Goal: Information Seeking & Learning: Check status

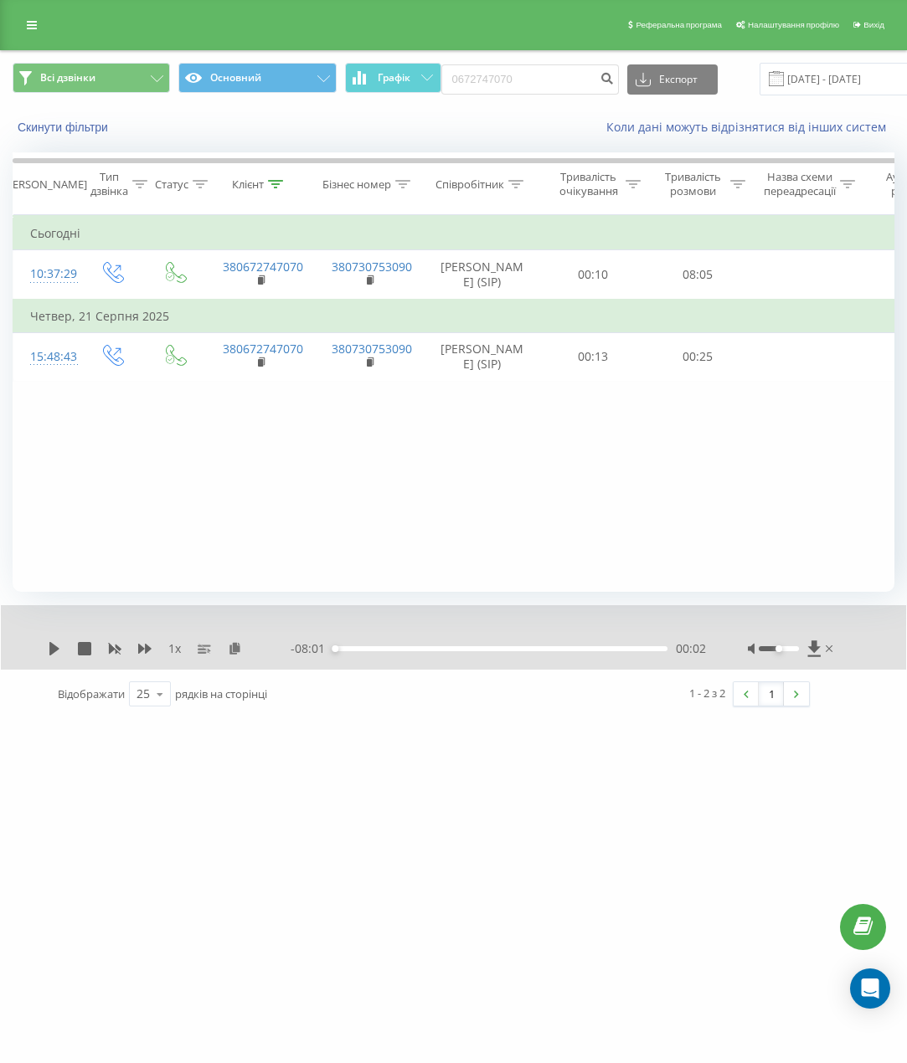
click at [12, 23] on div "Реферальна програма Налаштування профілю Вихід" at bounding box center [453, 25] width 907 height 50
click at [24, 16] on link at bounding box center [32, 24] width 30 height 23
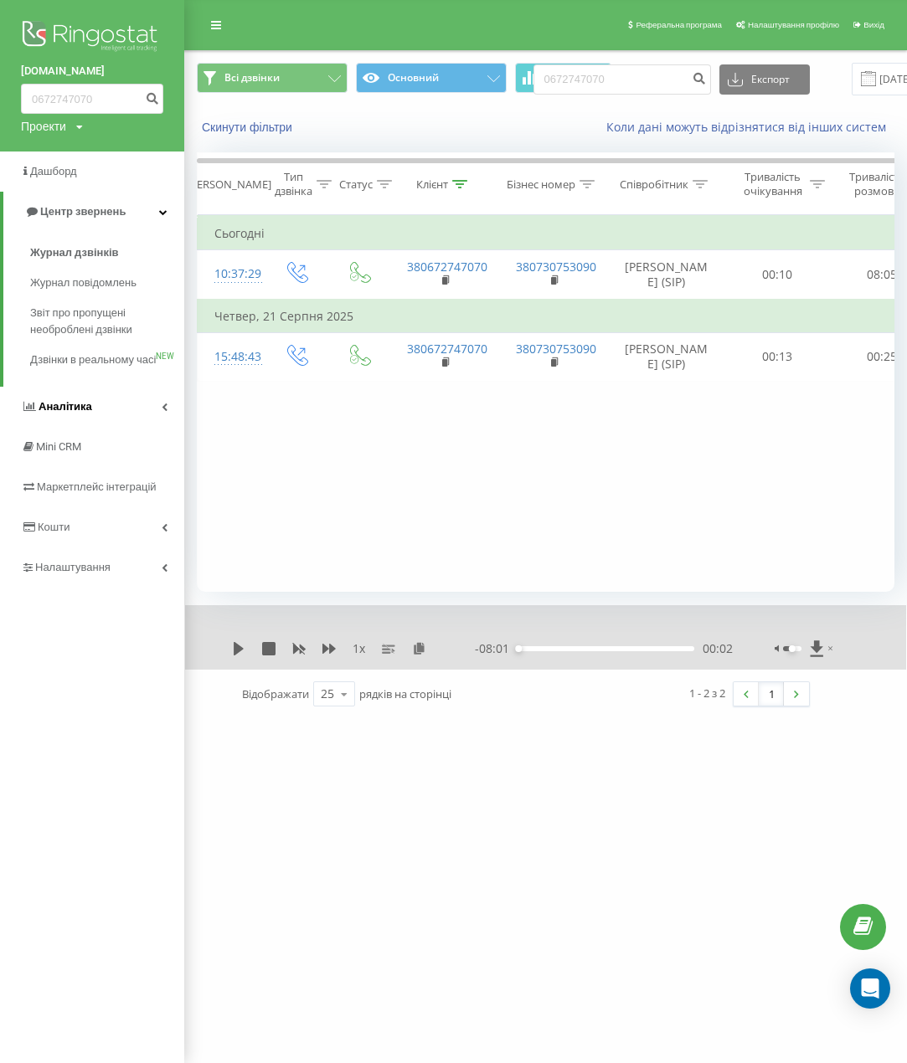
click at [106, 425] on link "Аналiтика" at bounding box center [92, 407] width 184 height 40
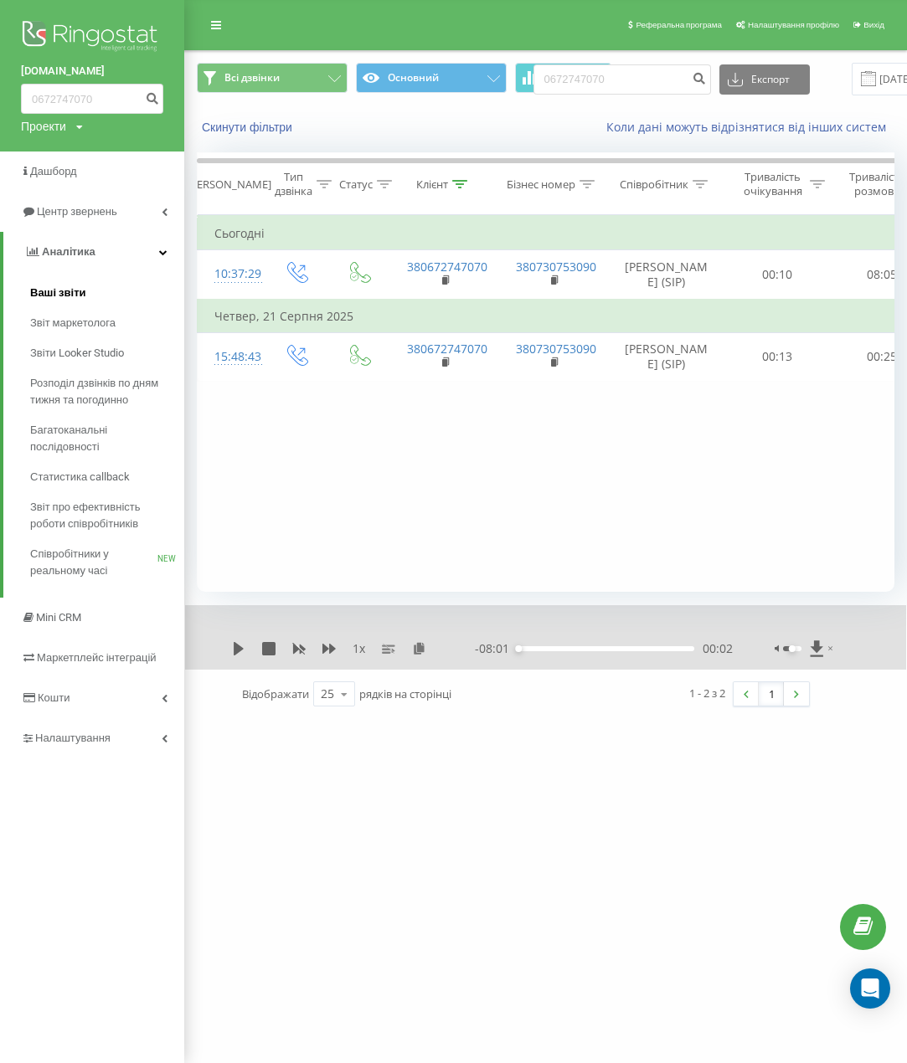
click at [75, 296] on span "Ваші звіти" at bounding box center [58, 293] width 56 height 17
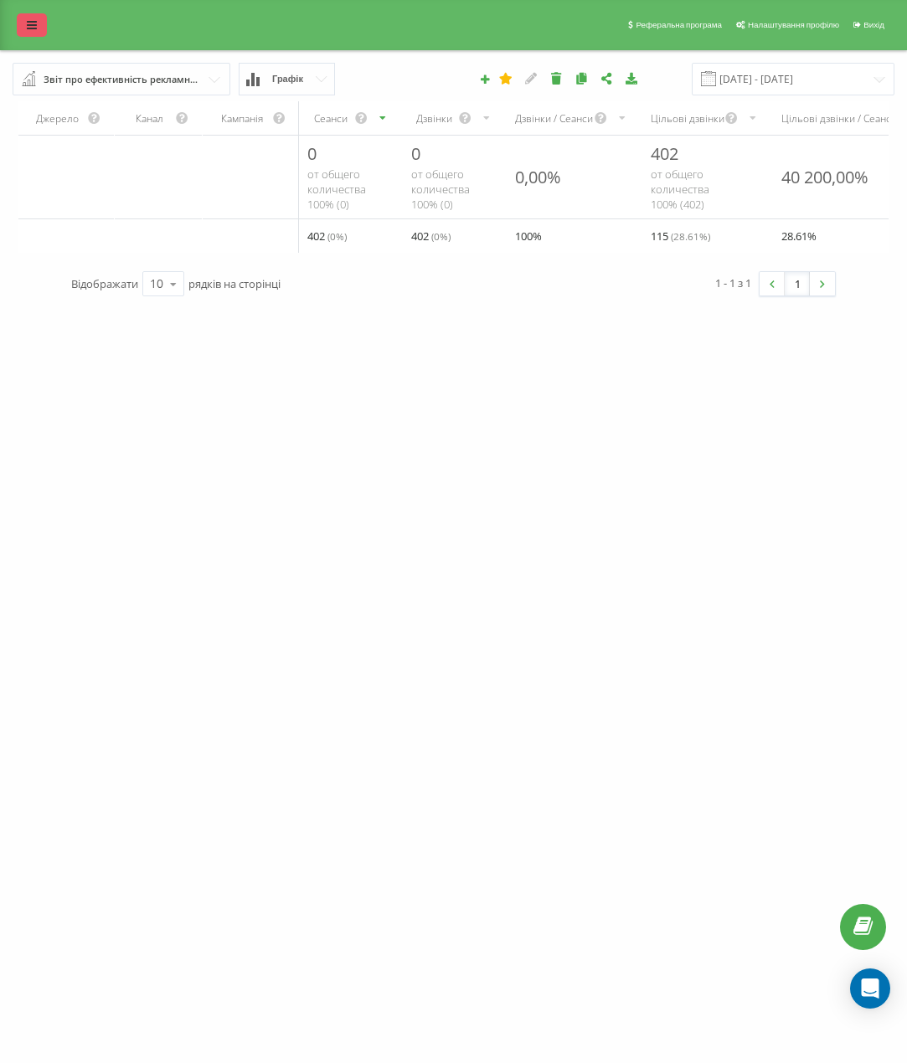
click at [23, 19] on link at bounding box center [32, 24] width 30 height 23
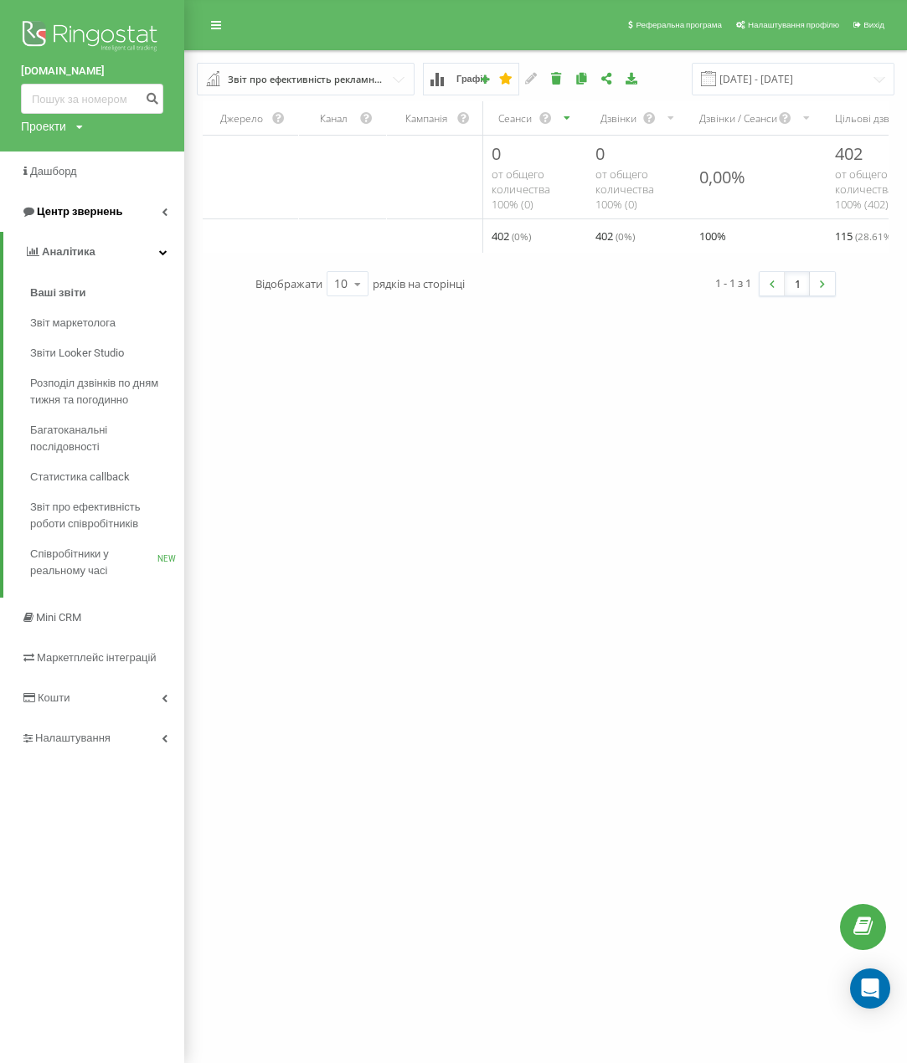
click at [89, 211] on span "Центр звернень" at bounding box center [79, 211] width 85 height 13
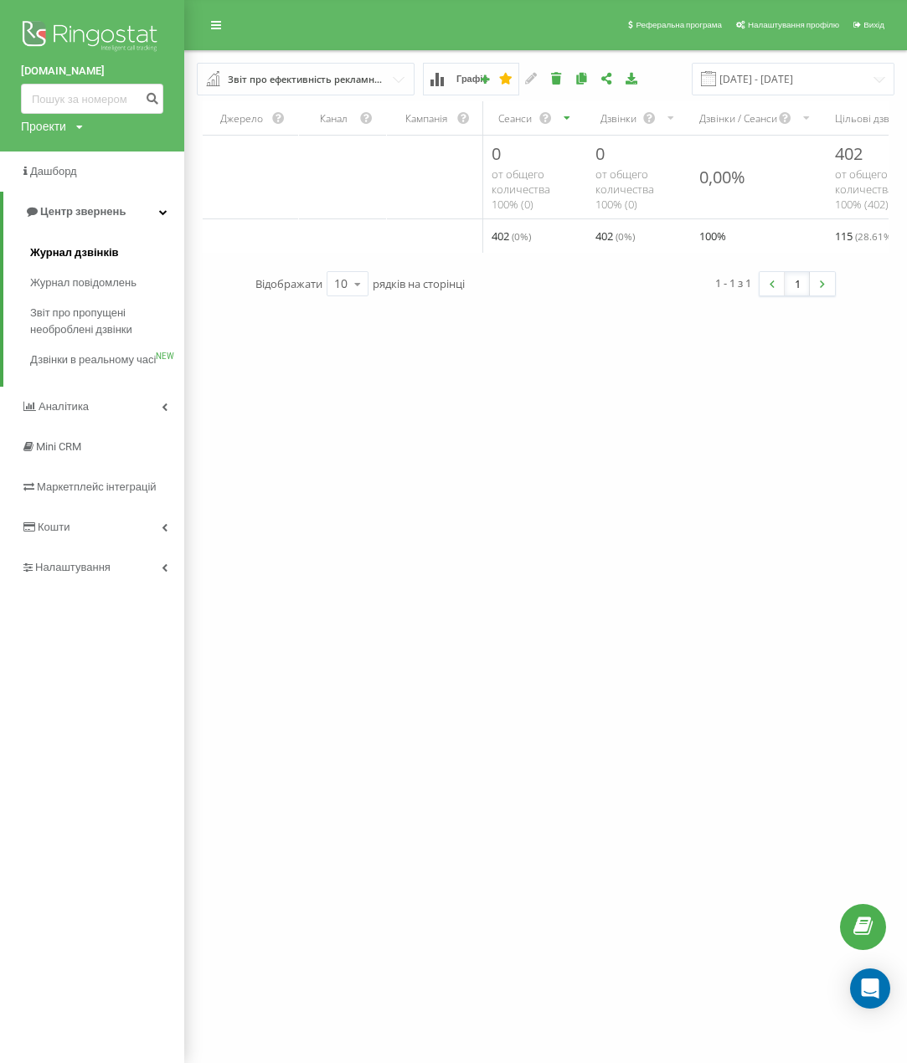
click at [95, 250] on span "Журнал дзвінків" at bounding box center [74, 253] width 89 height 17
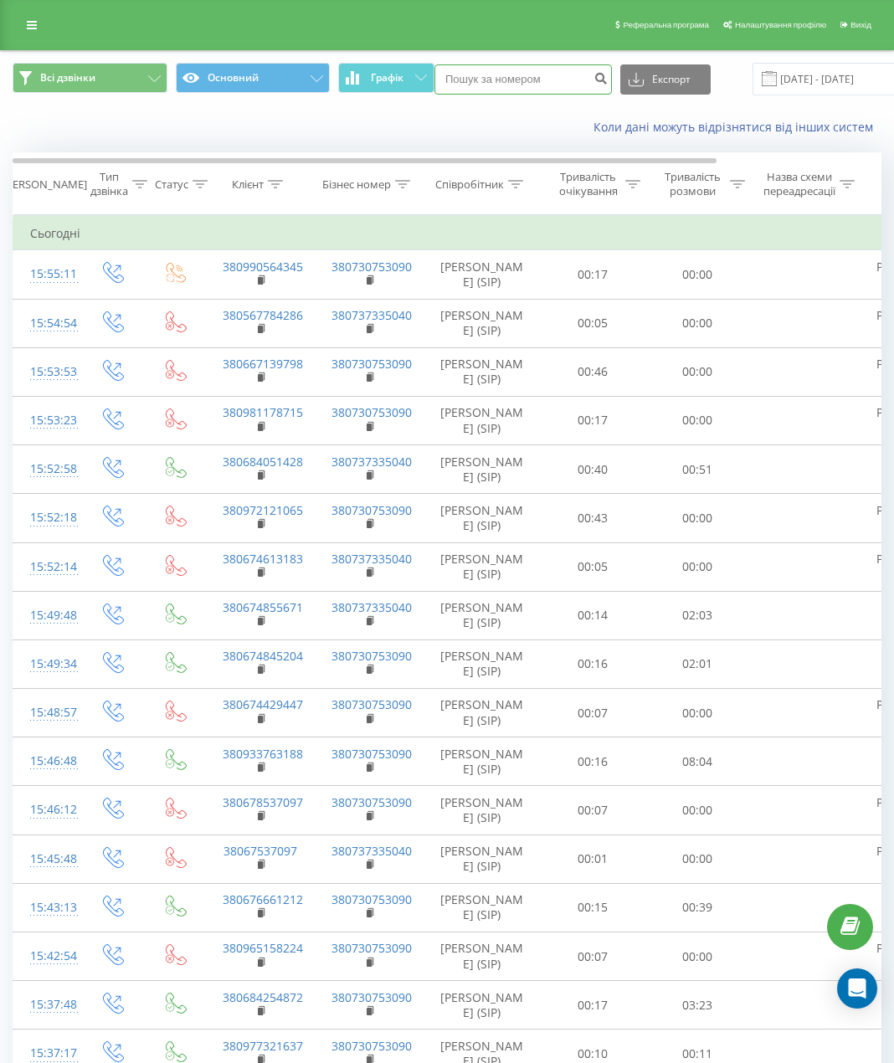
click at [500, 78] on input at bounding box center [524, 79] width 178 height 30
click at [145, 75] on button "Всі дзвінки" at bounding box center [90, 78] width 155 height 30
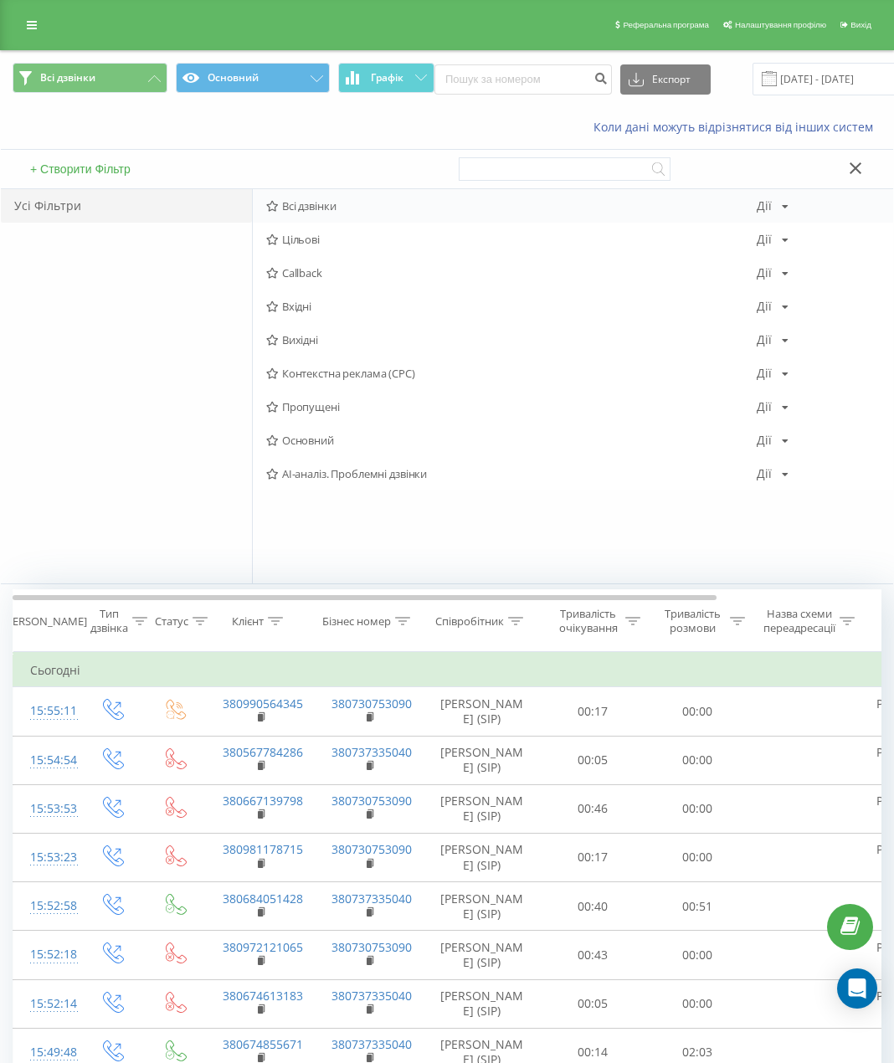
click at [306, 209] on span "Всі дзвінки" at bounding box center [511, 206] width 491 height 12
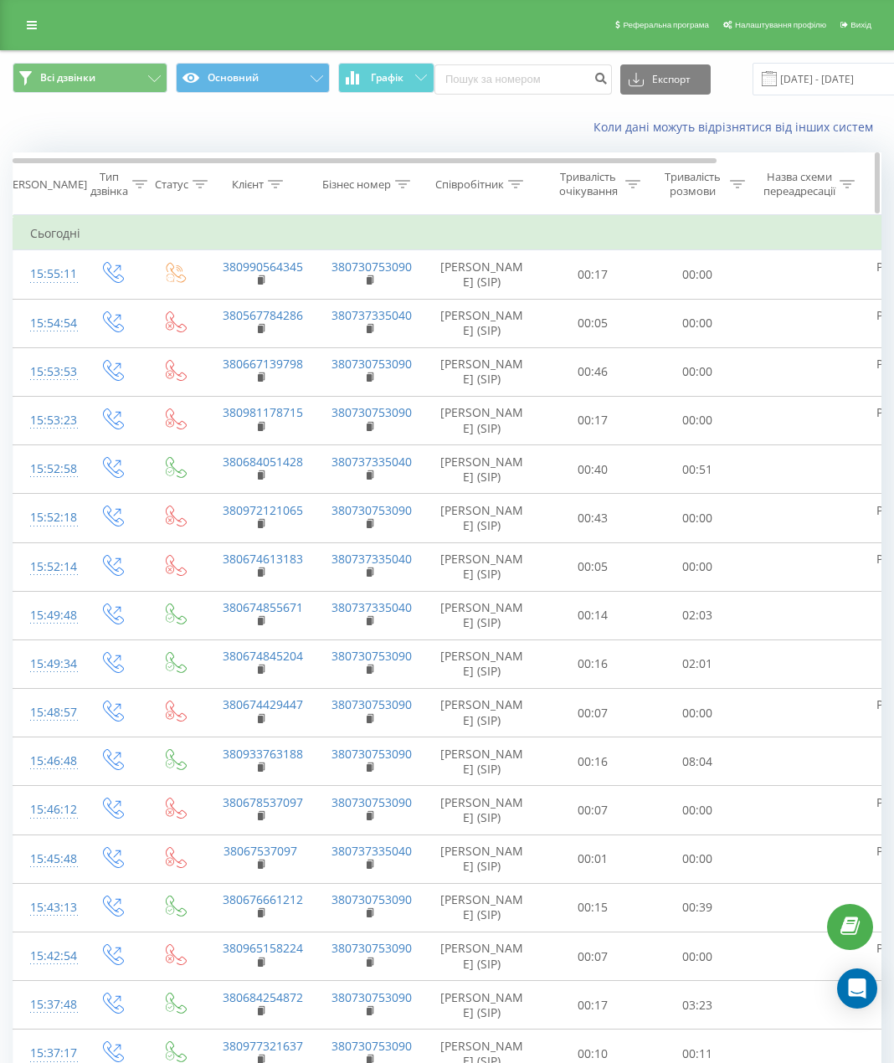
click at [520, 183] on icon at bounding box center [516, 184] width 15 height 8
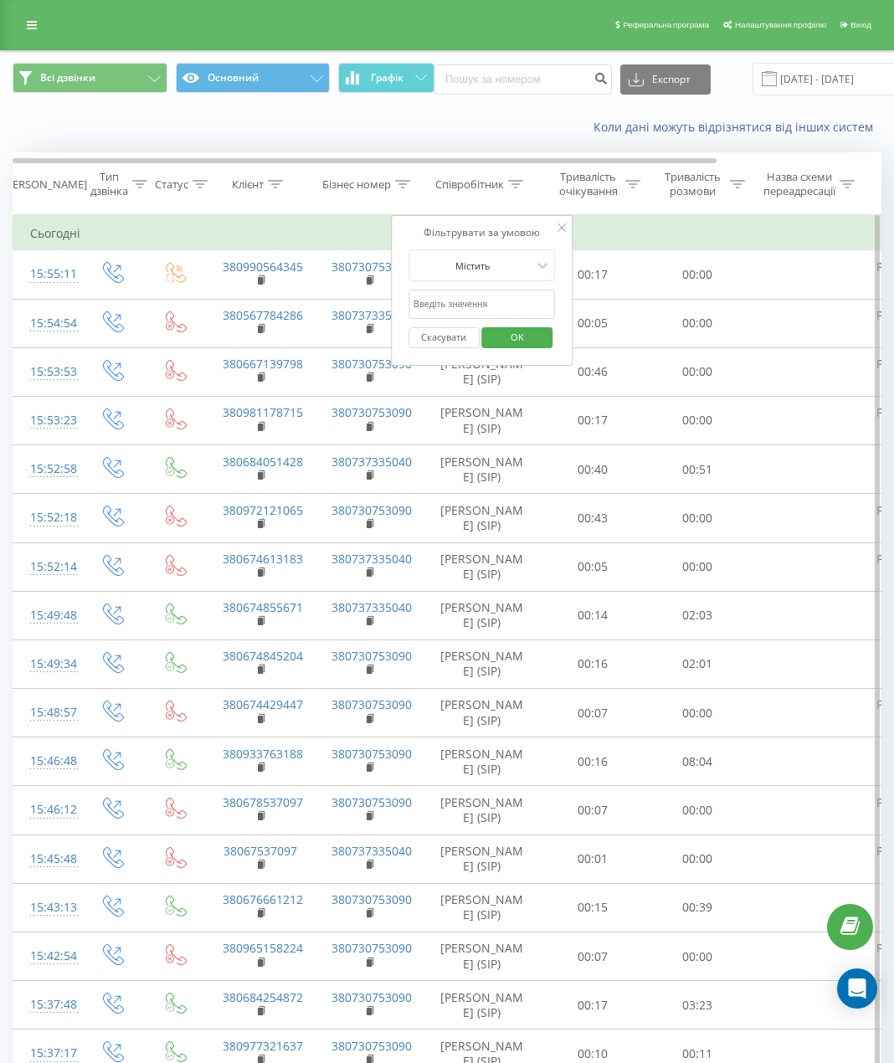
click at [477, 294] on input "text" at bounding box center [482, 304] width 147 height 29
drag, startPoint x: 487, startPoint y: 290, endPoint x: 485, endPoint y: 270, distance: 19.3
click at [487, 288] on form "Містить Скасувати OK" at bounding box center [482, 303] width 147 height 107
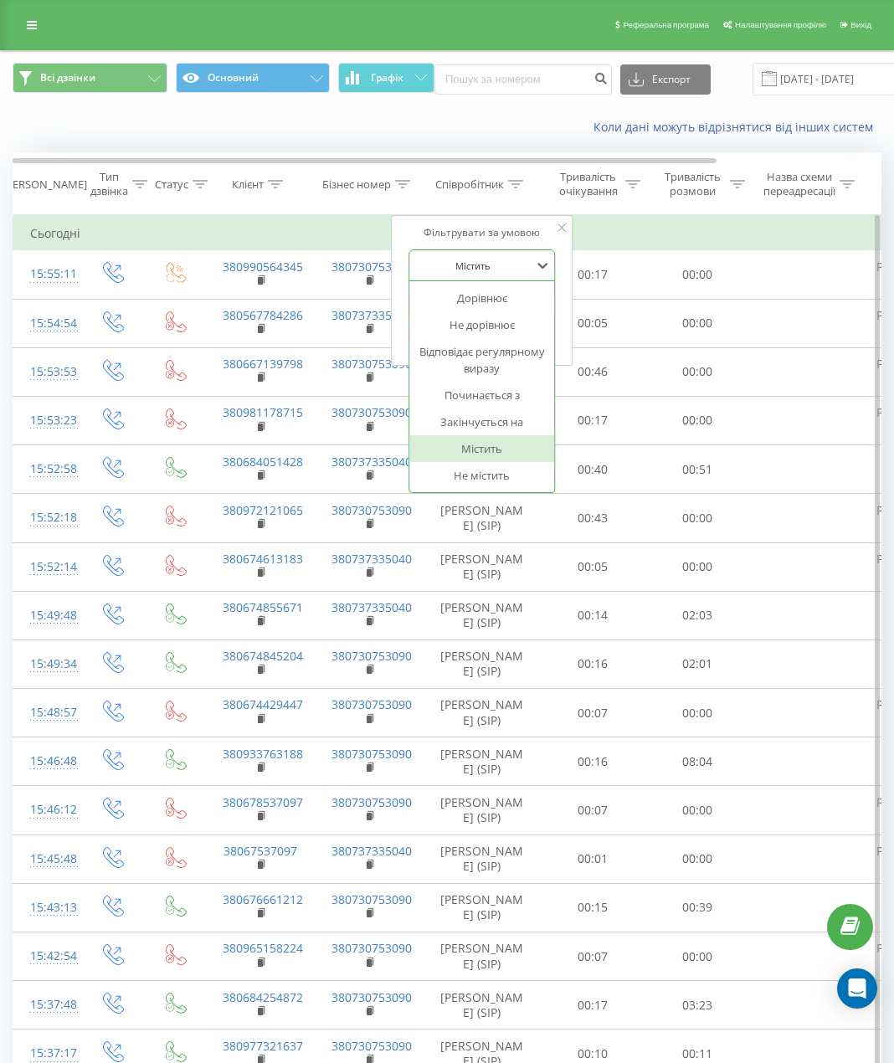
click at [483, 265] on div at bounding box center [473, 266] width 119 height 16
click at [484, 440] on div "Містить" at bounding box center [482, 448] width 146 height 27
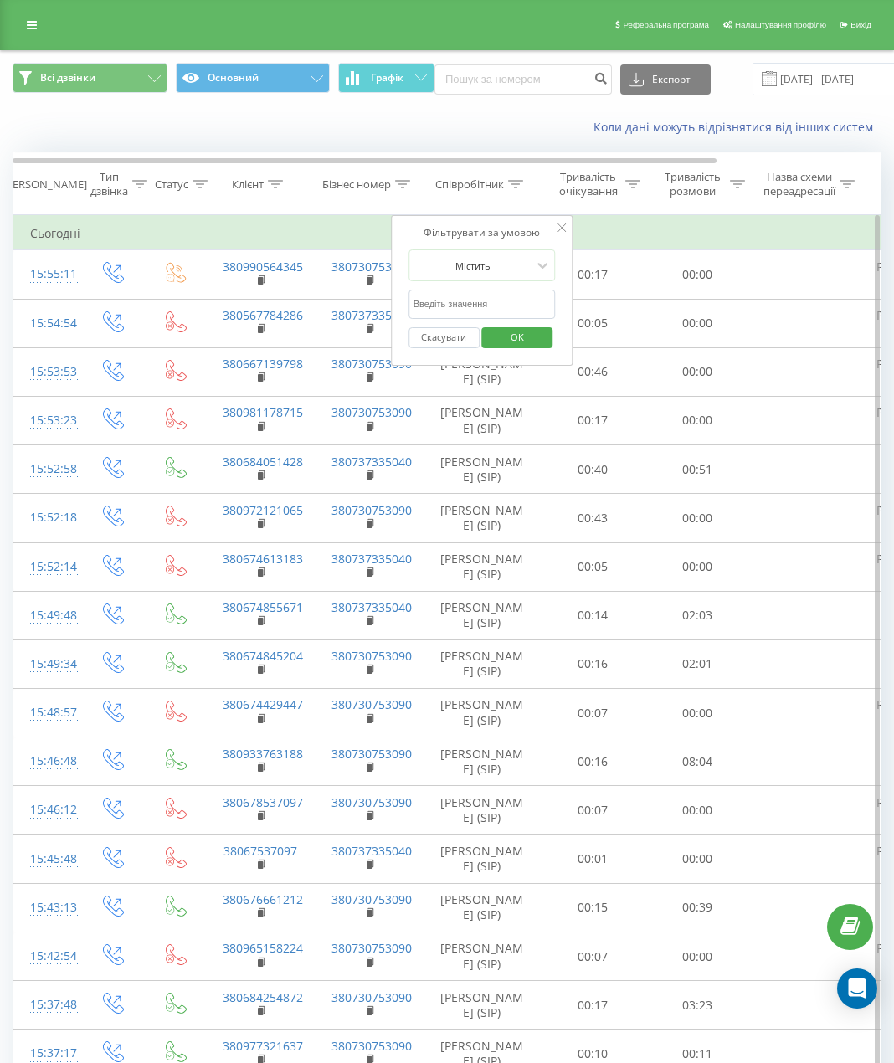
click at [605, 244] on td "Сьогодні" at bounding box center [549, 233] width 1072 height 33
click at [546, 195] on div "Тривалість очікування" at bounding box center [593, 184] width 105 height 28
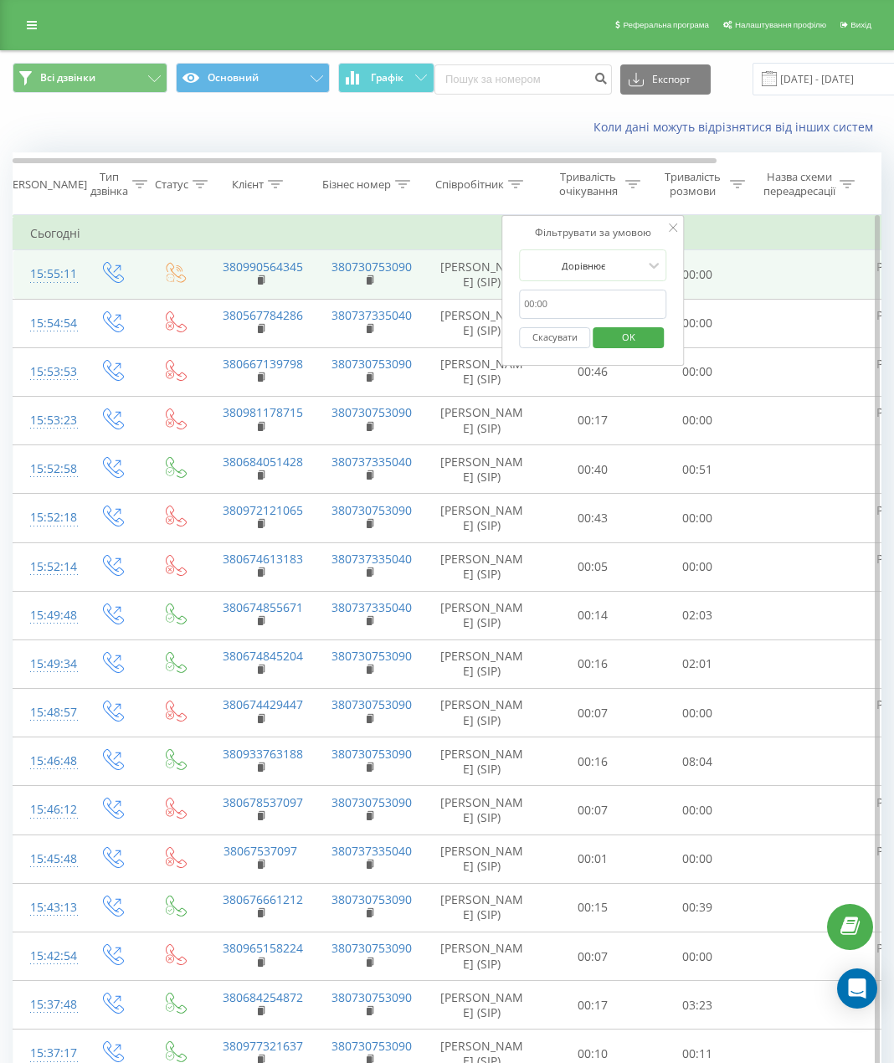
click at [465, 278] on td "Олена Андрейченко (SIP)" at bounding box center [482, 274] width 117 height 49
drag, startPoint x: 461, startPoint y: 269, endPoint x: 494, endPoint y: 268, distance: 33.5
click at [497, 267] on td "Олена Андрейченко (SIP)" at bounding box center [482, 274] width 117 height 49
click at [476, 276] on td "Олена Андрейченко (SIP)" at bounding box center [482, 274] width 117 height 49
click at [475, 277] on td "Олена Андрейченко (SIP)" at bounding box center [482, 274] width 117 height 49
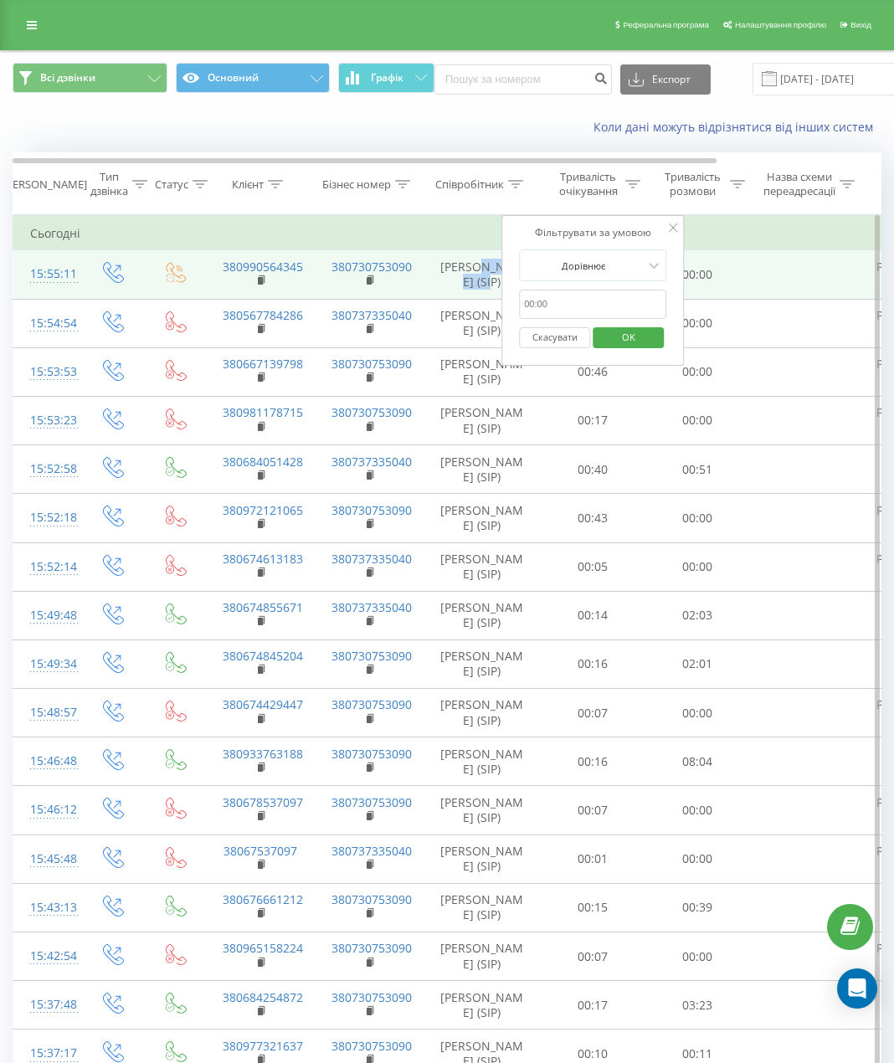
copy td "Андрейченко"
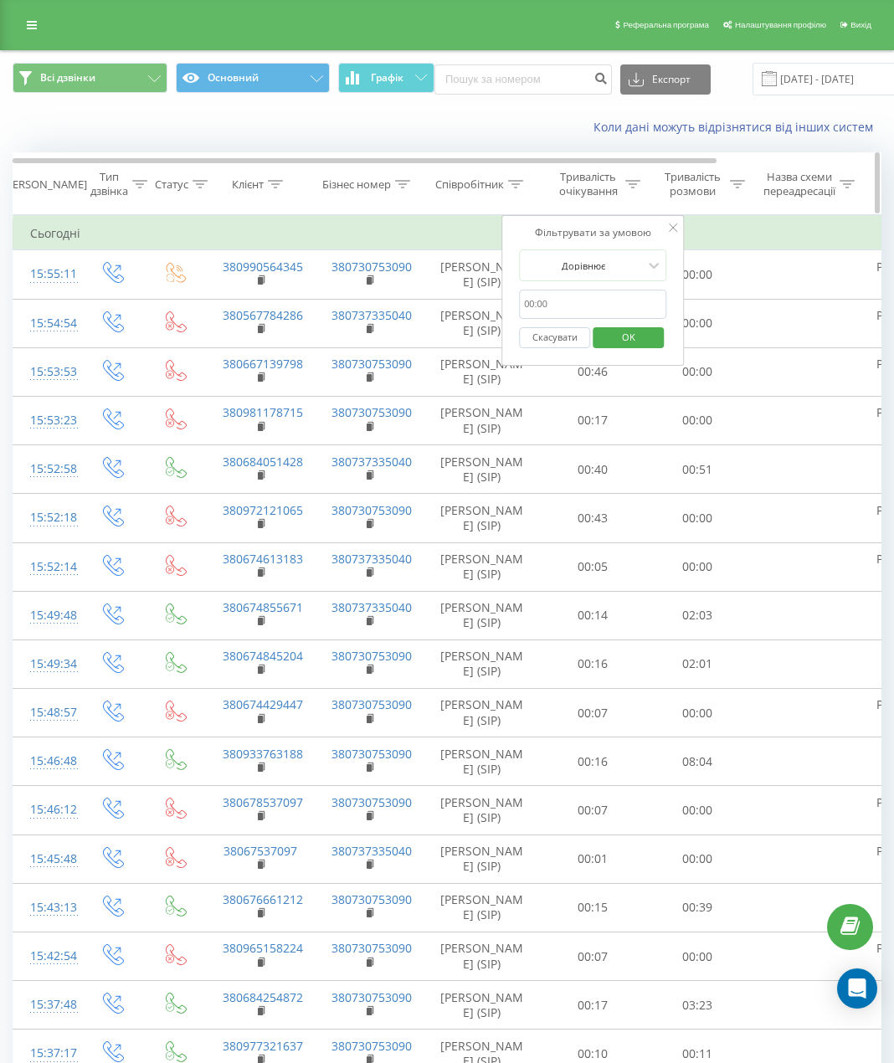
click at [484, 194] on th "Співробітник" at bounding box center [482, 184] width 117 height 62
click at [493, 181] on div "Співробітник" at bounding box center [469, 185] width 69 height 14
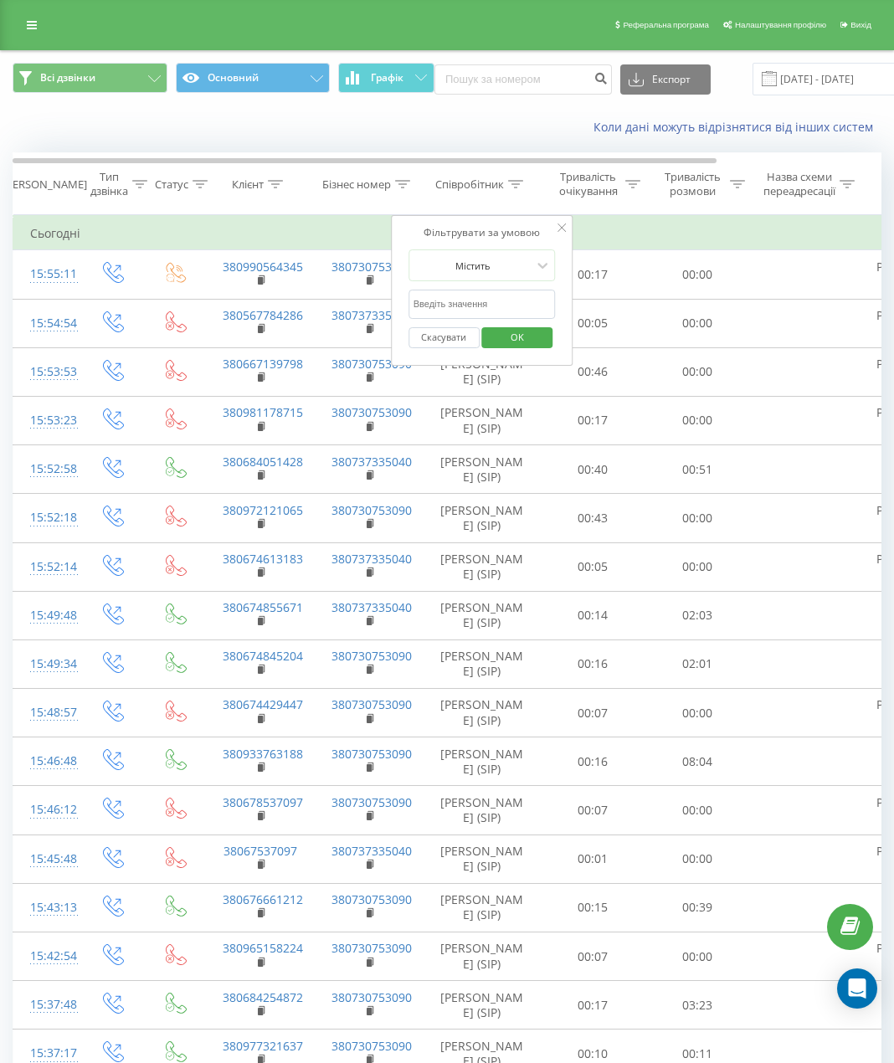
click at [490, 301] on input "text" at bounding box center [482, 304] width 147 height 29
paste input "Андрейченко"
type input "Андрейченко"
click at [515, 344] on span "OK" at bounding box center [517, 337] width 47 height 26
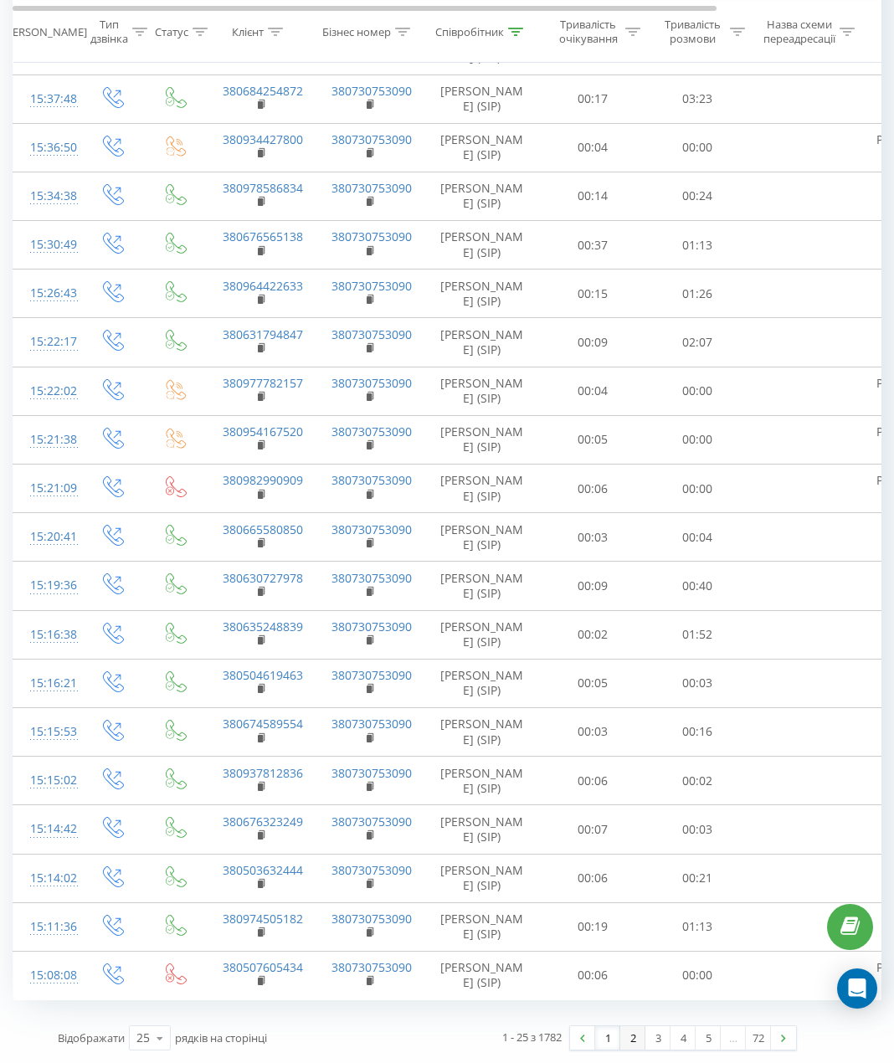
click at [636, 1039] on link "2" at bounding box center [632, 1038] width 25 height 23
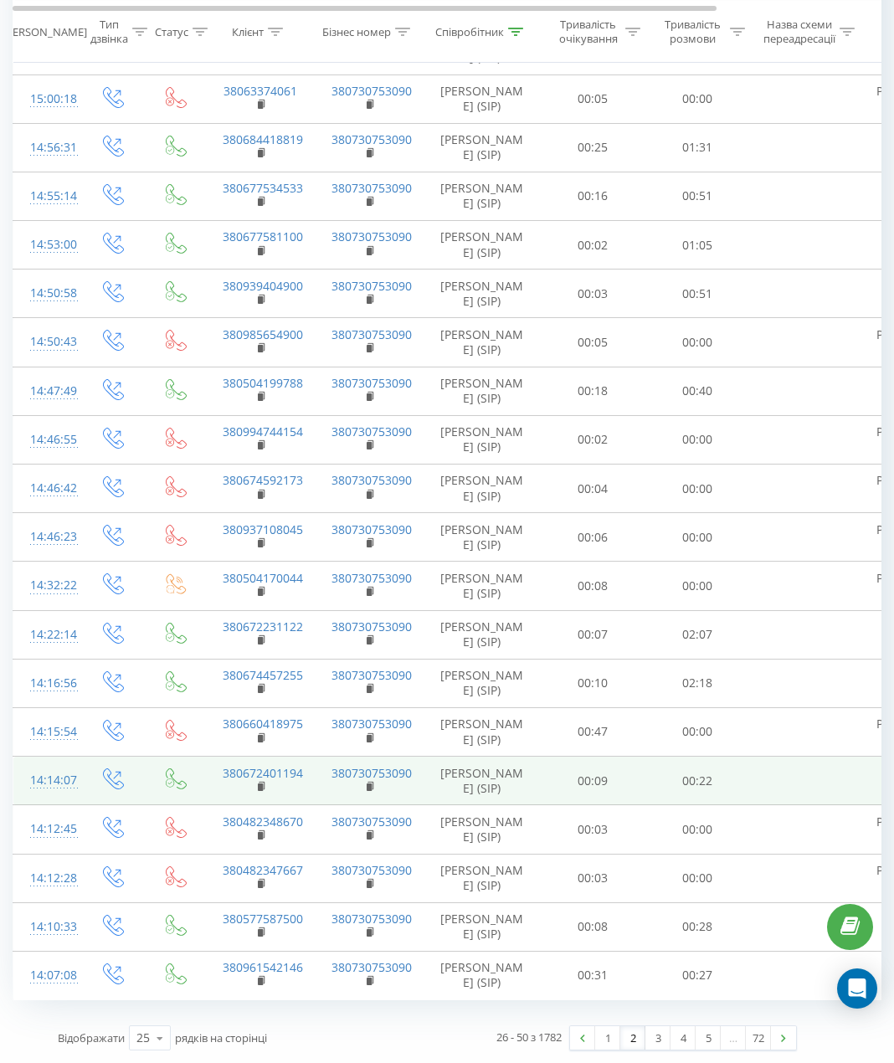
scroll to position [790, 0]
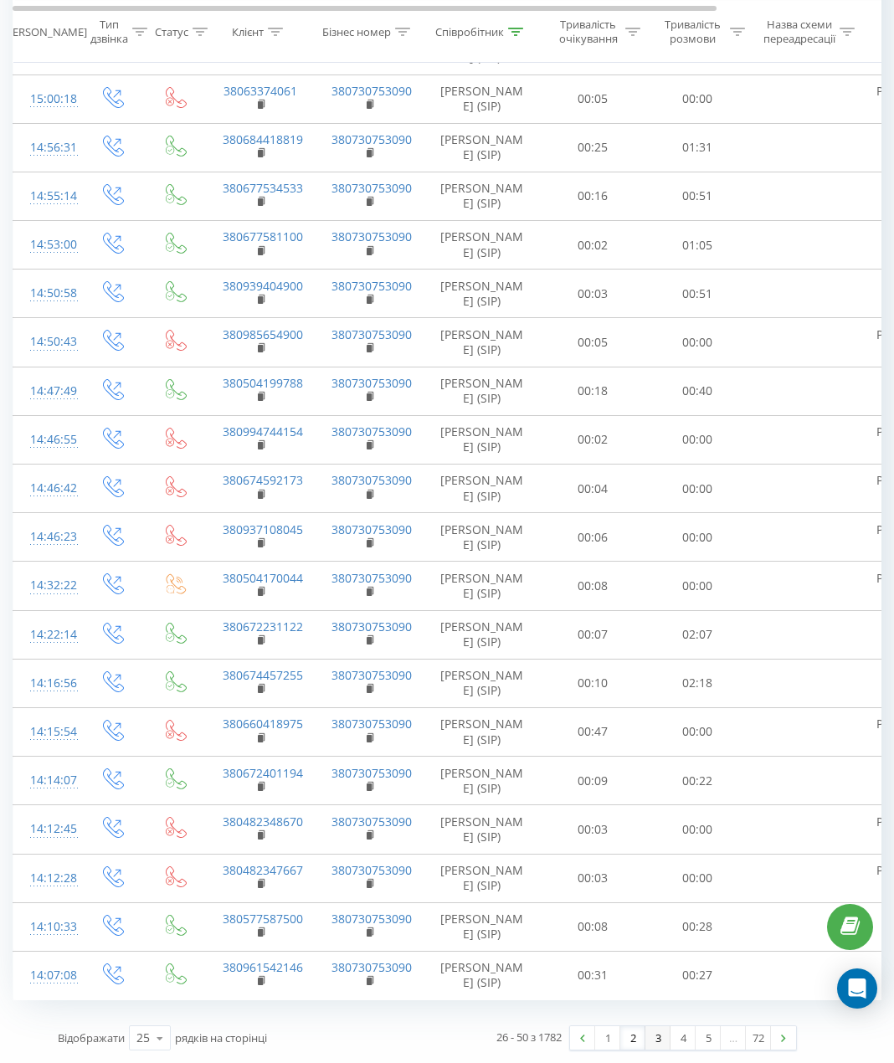
click at [656, 1037] on link "3" at bounding box center [658, 1038] width 25 height 23
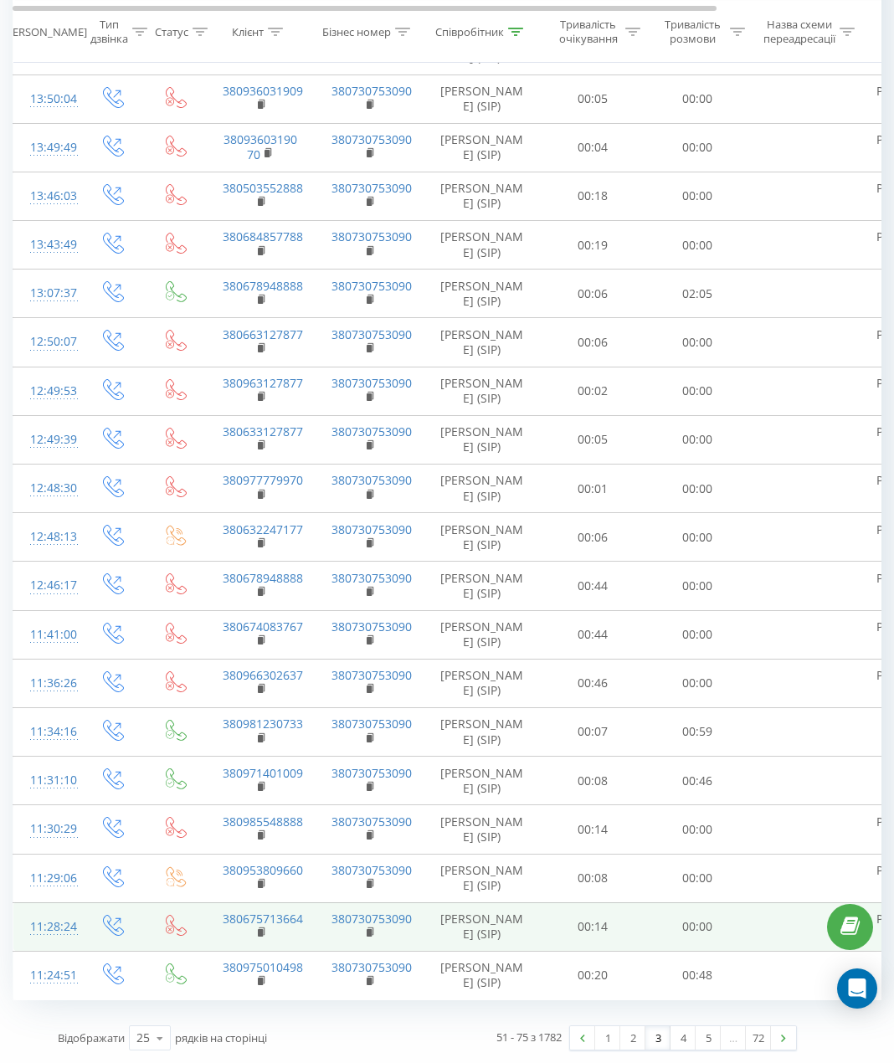
scroll to position [790, 0]
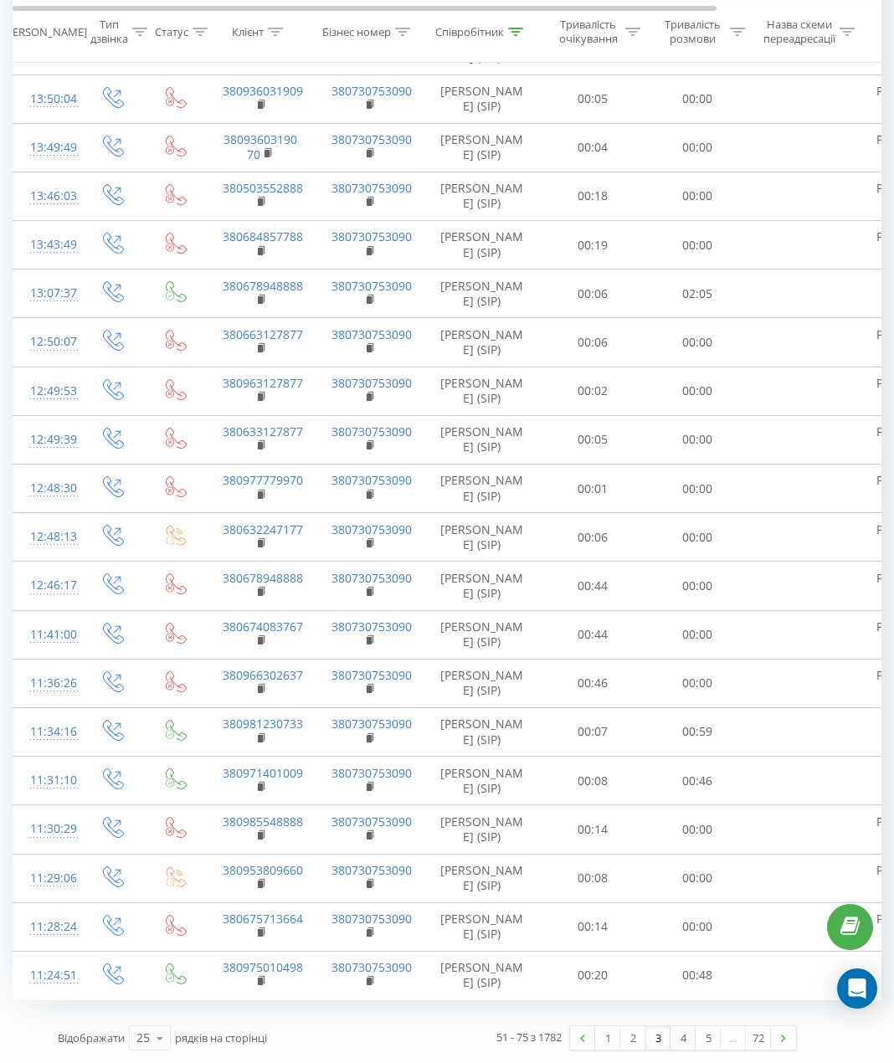
click at [677, 1051] on div "1 2 3 4 5 … 72" at bounding box center [683, 1038] width 228 height 25
click at [685, 1039] on link "4" at bounding box center [683, 1038] width 25 height 23
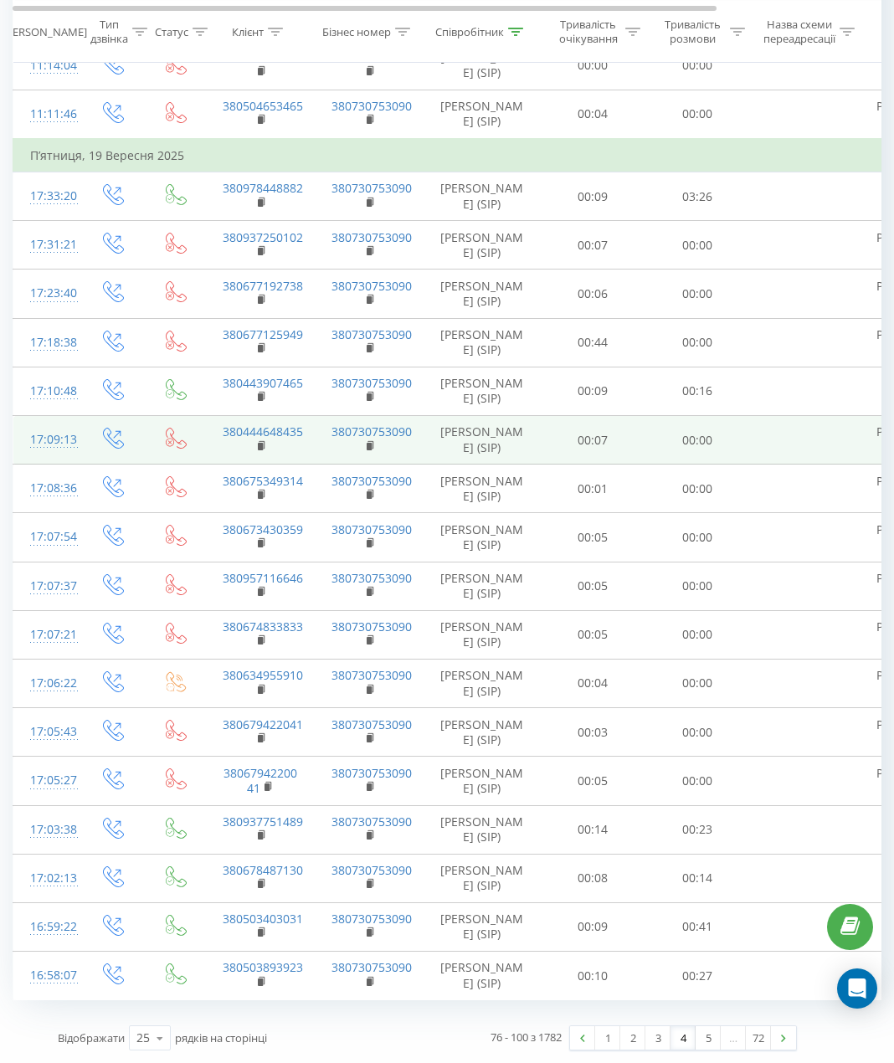
scroll to position [824, 0]
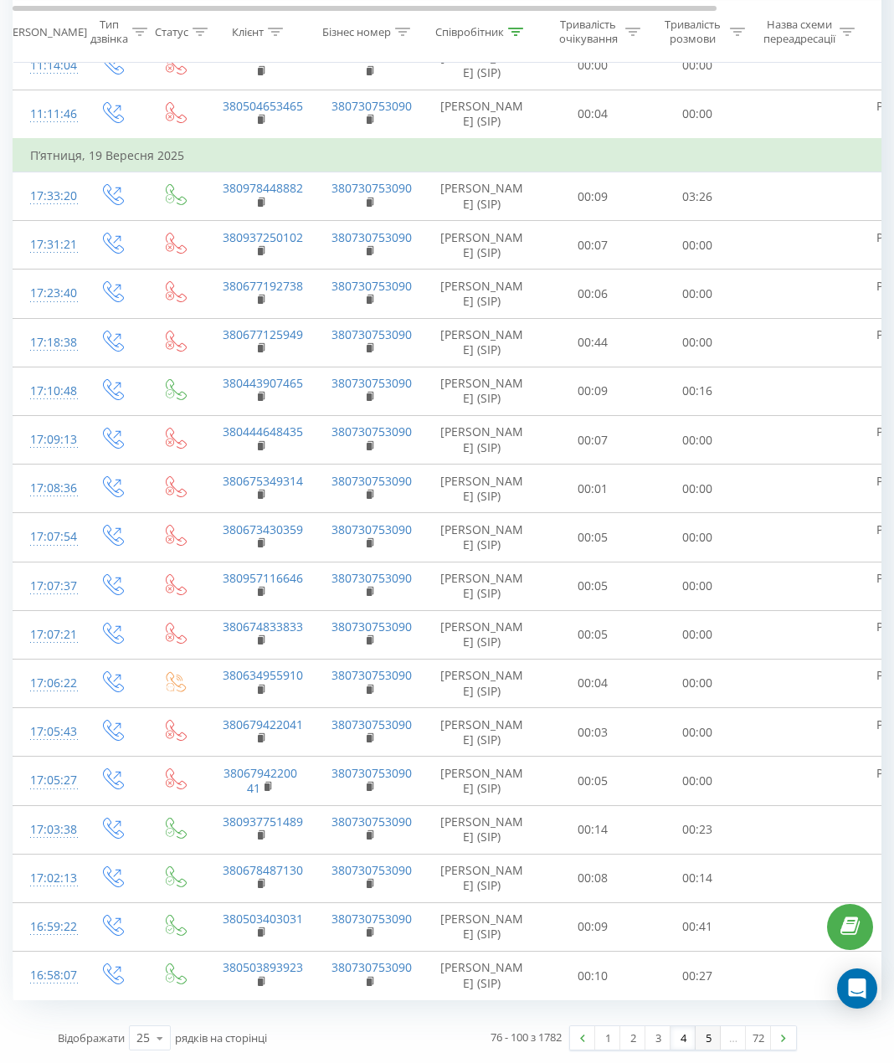
click at [706, 1043] on link "5" at bounding box center [708, 1038] width 25 height 23
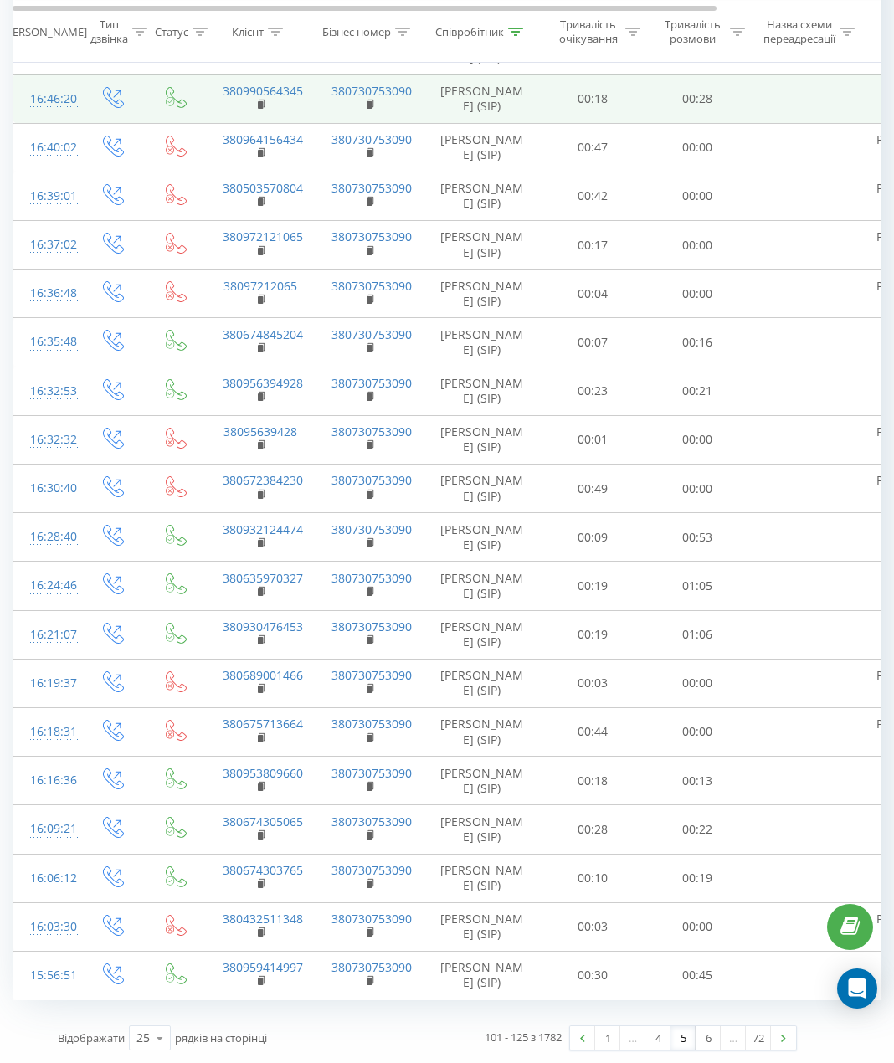
scroll to position [790, 0]
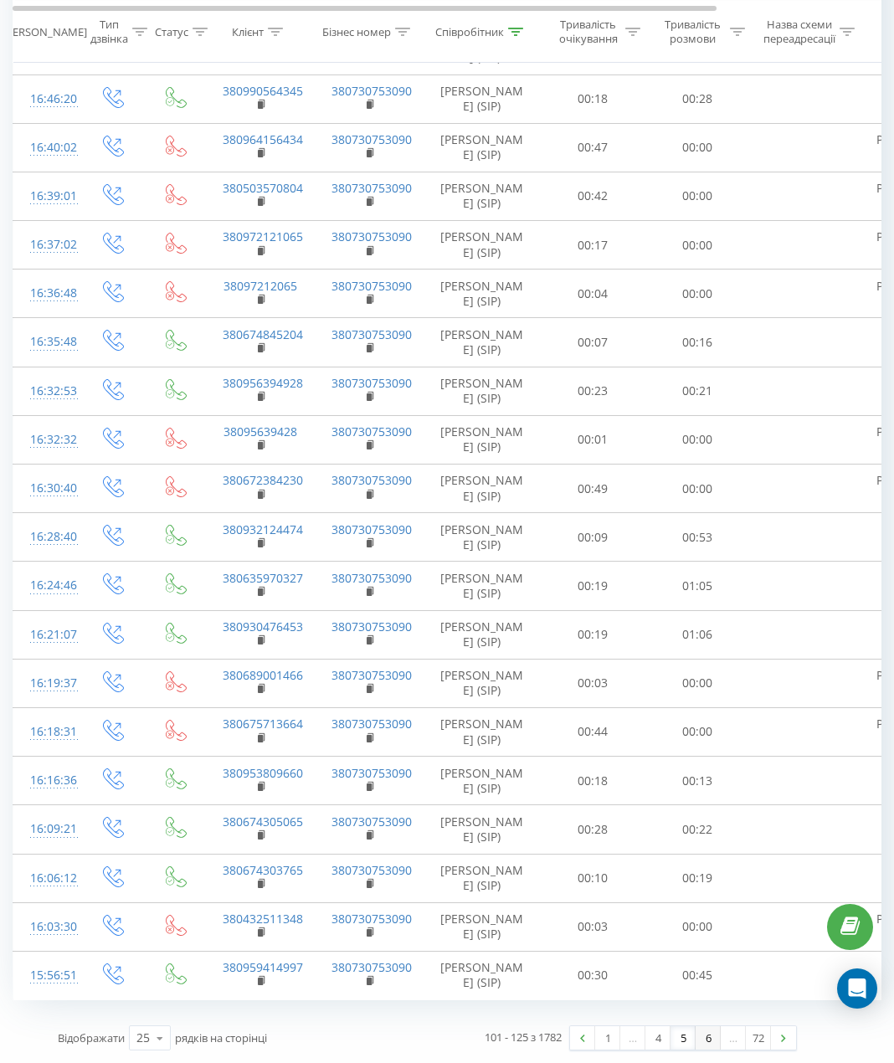
click at [699, 1043] on link "6" at bounding box center [708, 1038] width 25 height 23
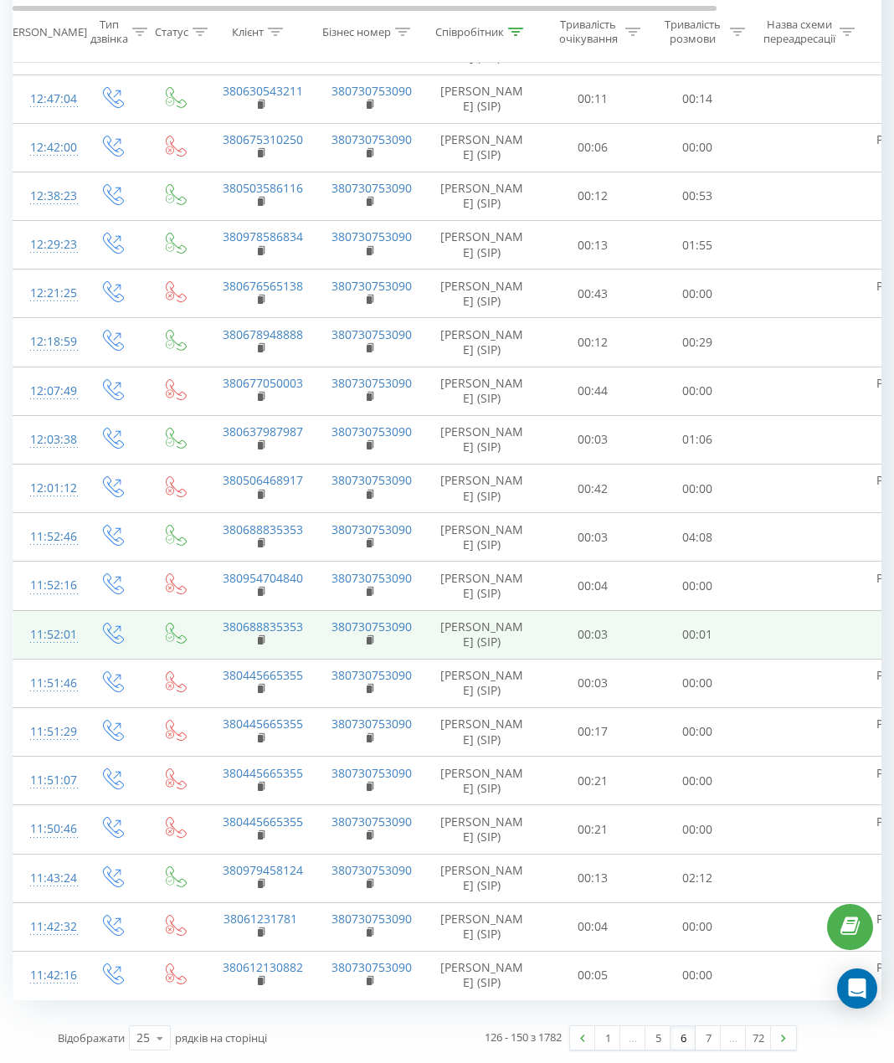
scroll to position [790, 0]
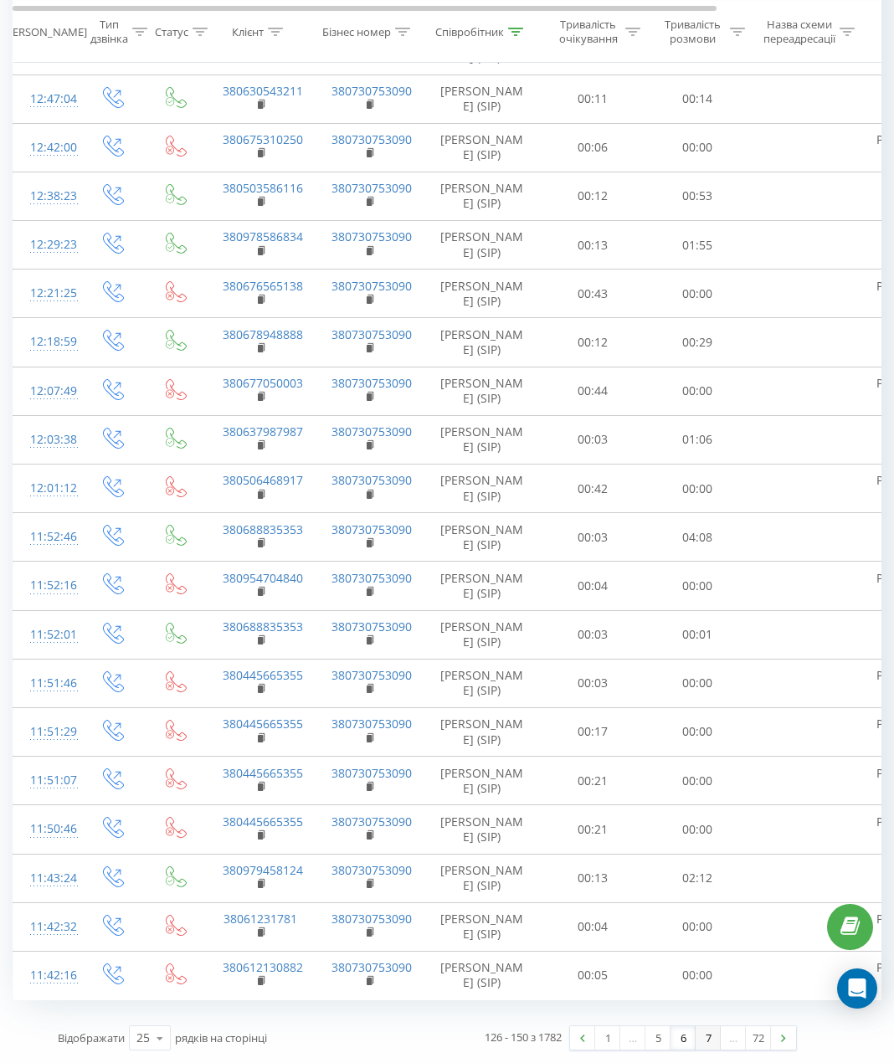
click at [710, 1043] on link "7" at bounding box center [708, 1038] width 25 height 23
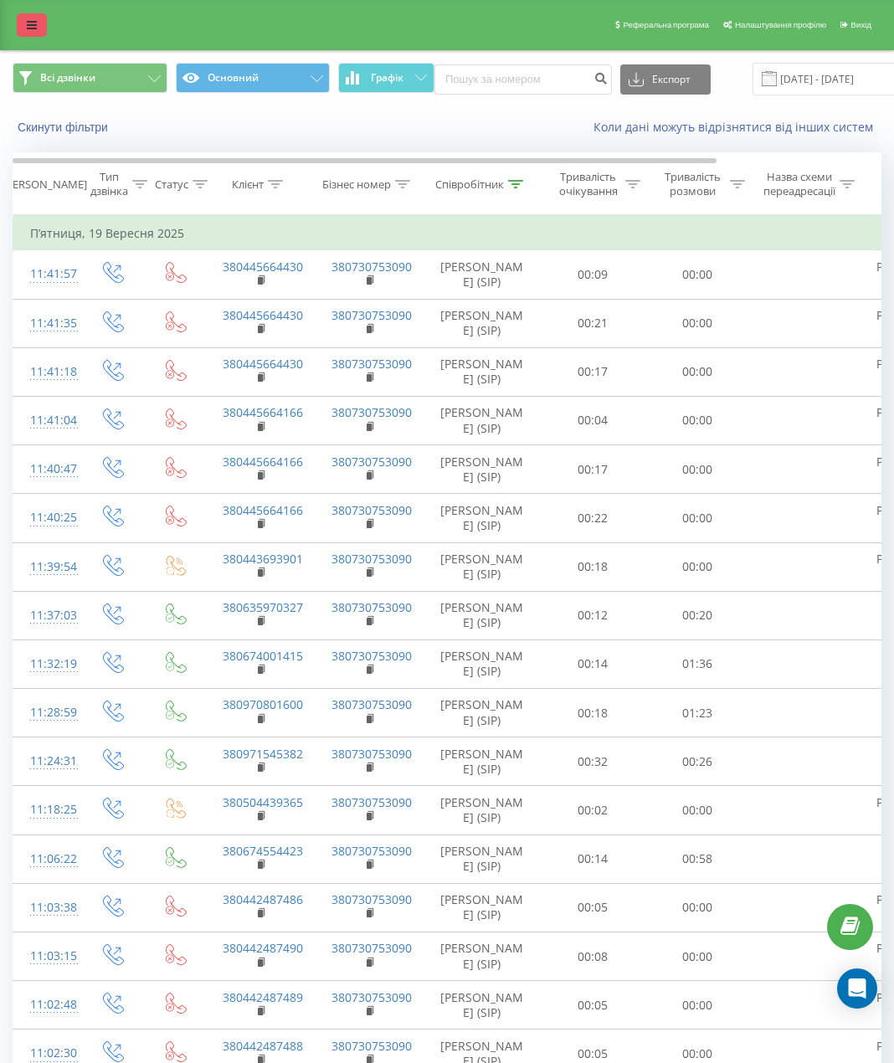
click at [28, 21] on icon at bounding box center [32, 25] width 10 height 12
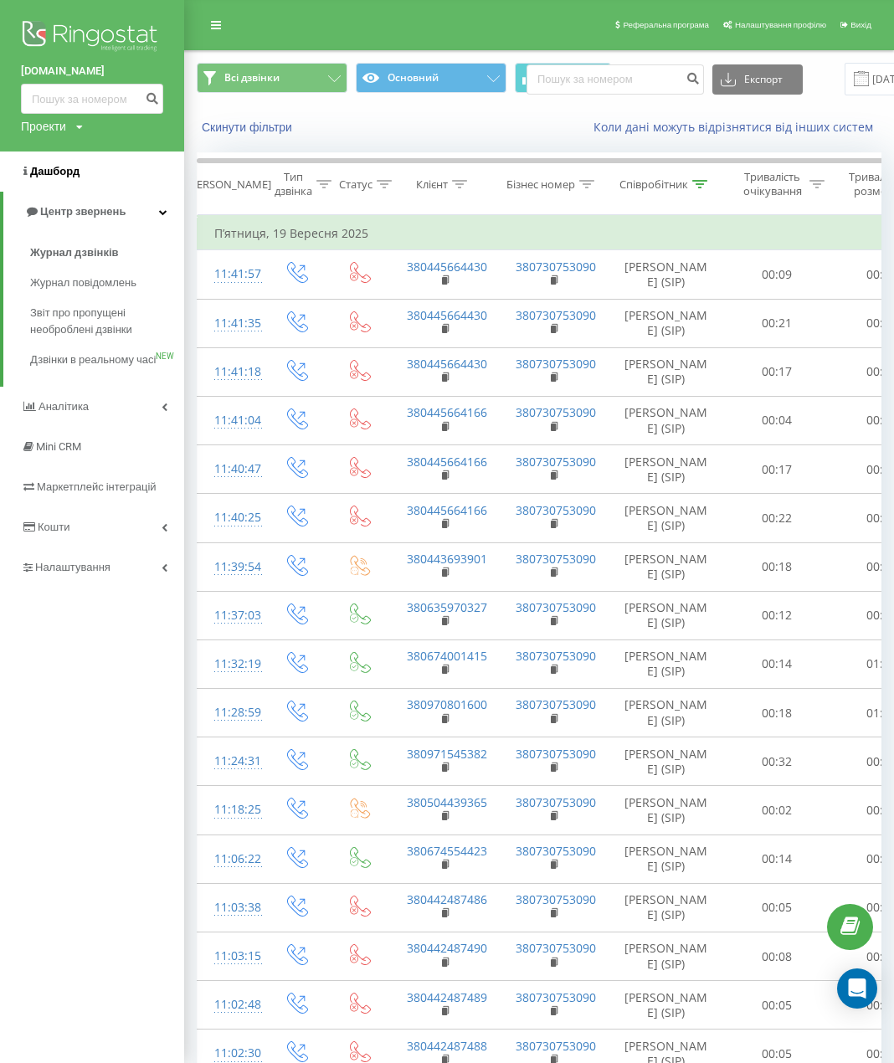
click at [87, 184] on link "Дашборд" at bounding box center [92, 172] width 184 height 40
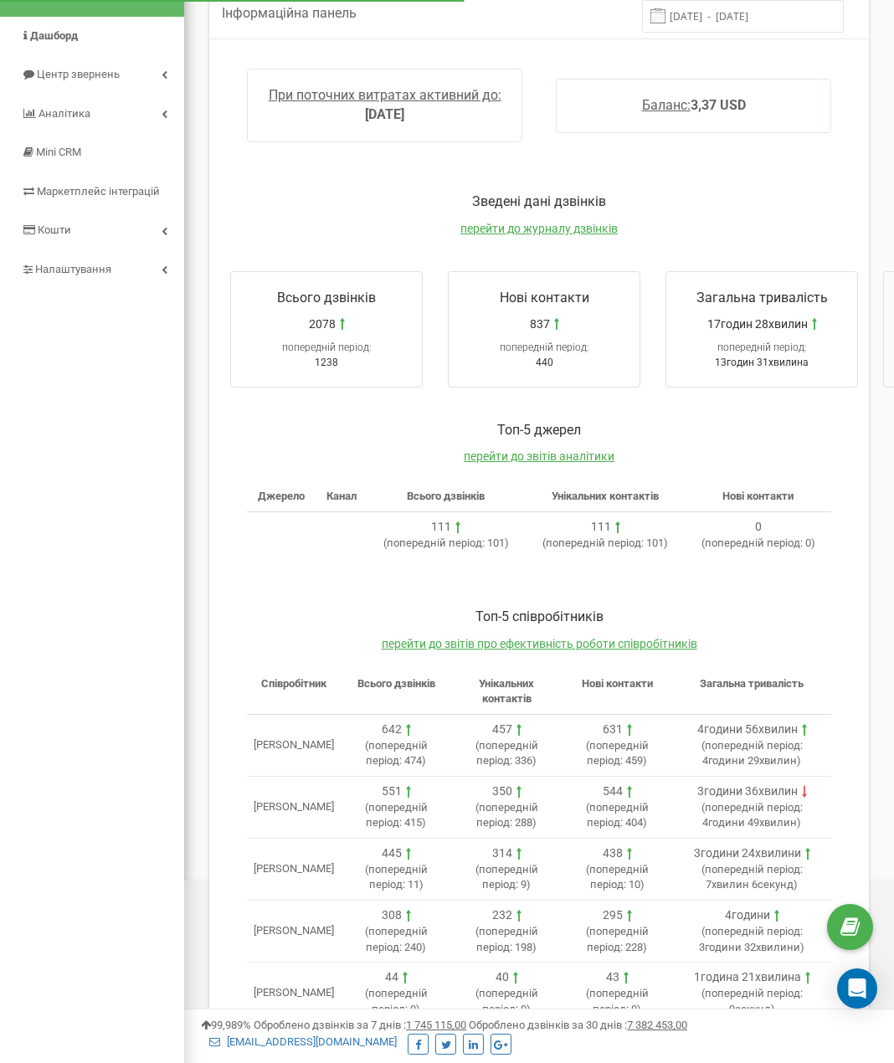
scroll to position [155, 0]
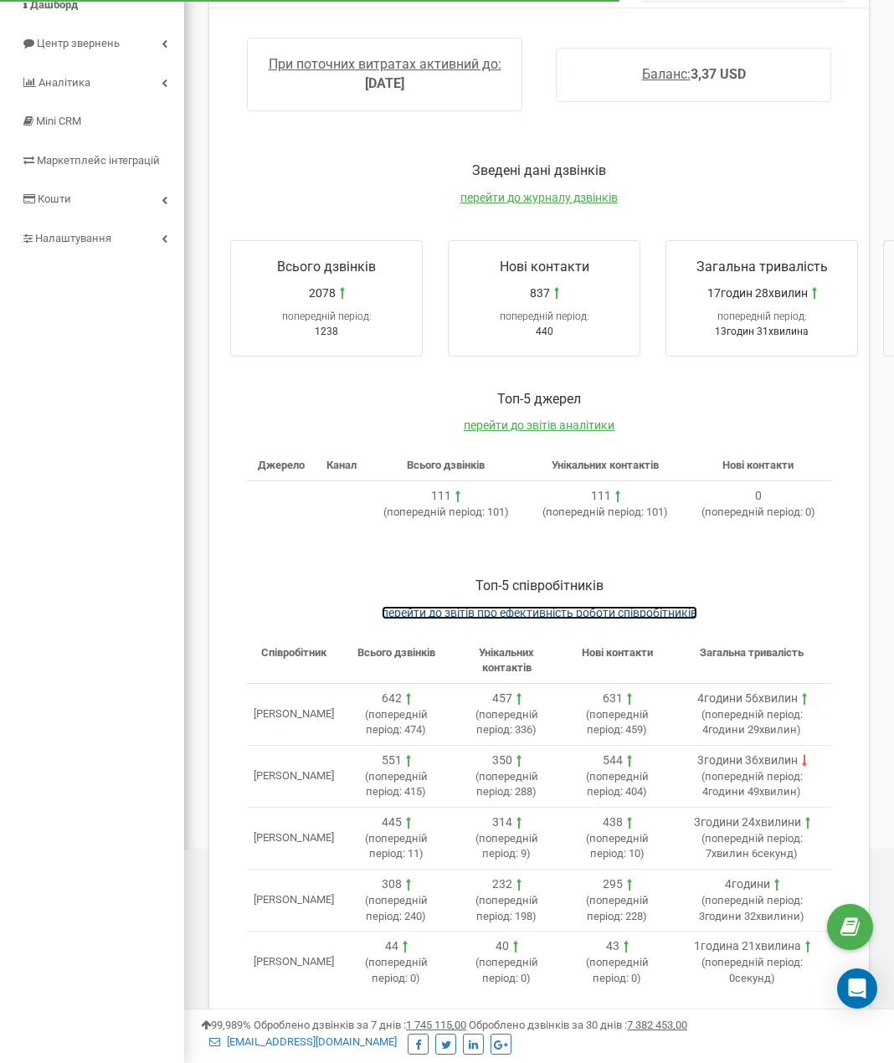
click at [430, 613] on span "перейти до звітів про ефективність роботи співробітників" at bounding box center [540, 612] width 316 height 13
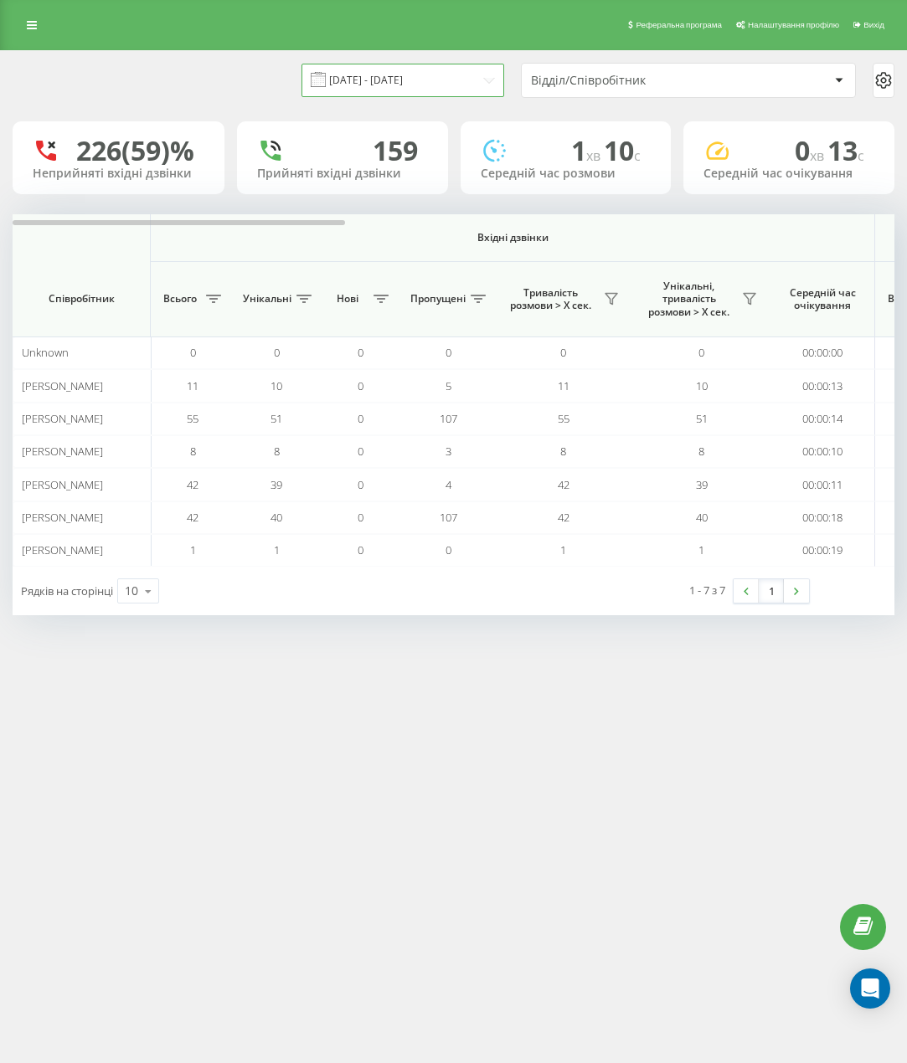
click at [393, 81] on input "[DATE] - [DATE]" at bounding box center [402, 80] width 203 height 33
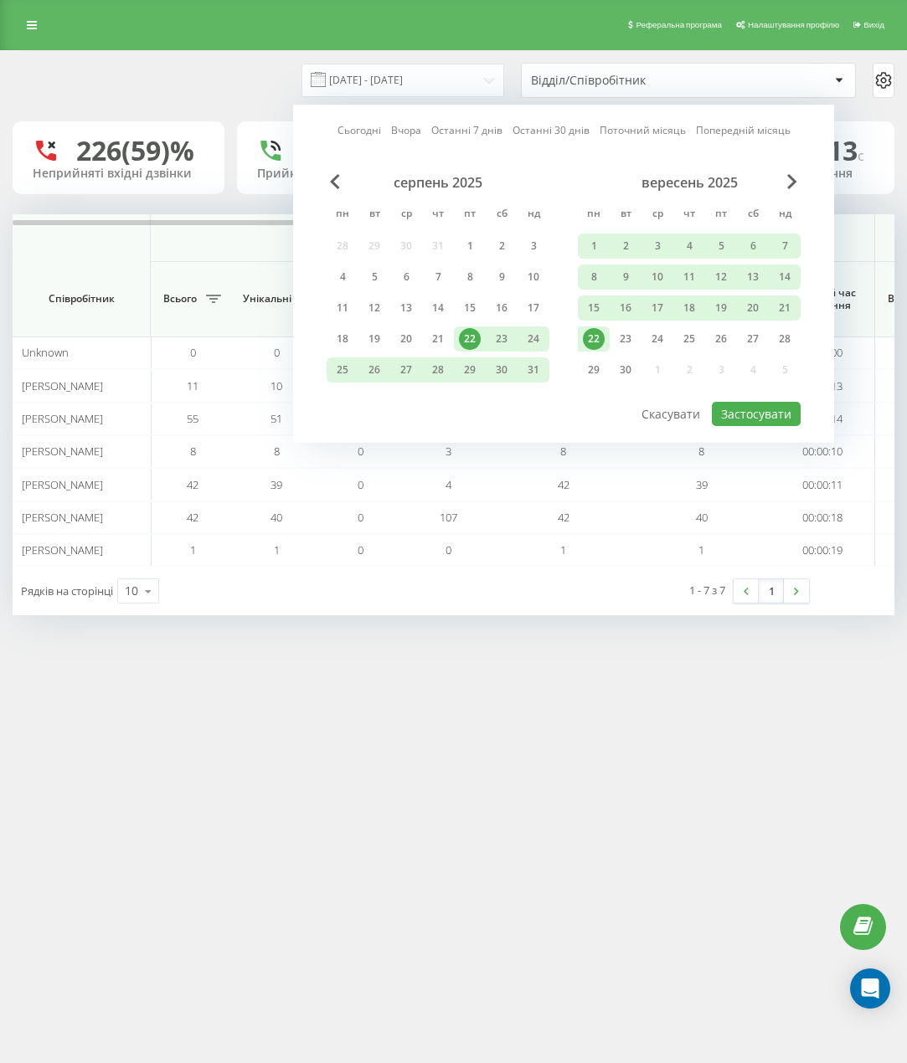
click at [585, 338] on div "22" at bounding box center [594, 339] width 22 height 22
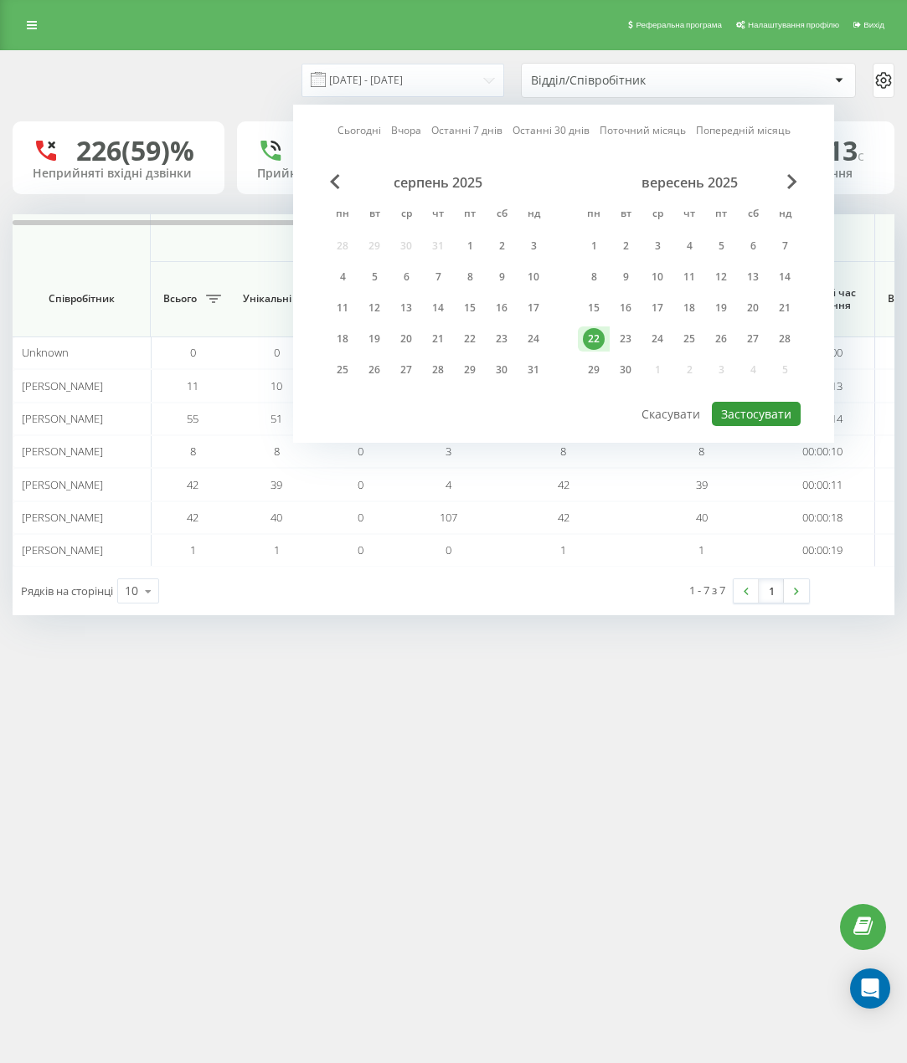
click at [755, 408] on button "Застосувати" at bounding box center [756, 414] width 89 height 24
type input "[DATE] - [DATE]"
